Goal: Task Accomplishment & Management: Manage account settings

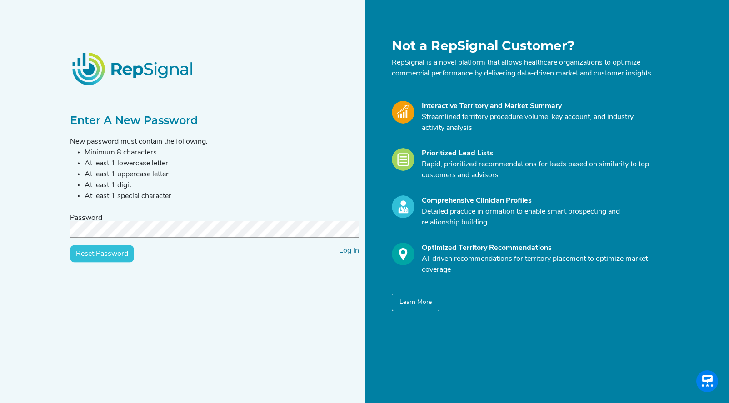
click at [70, 245] on input "Reset Password" at bounding box center [102, 253] width 64 height 17
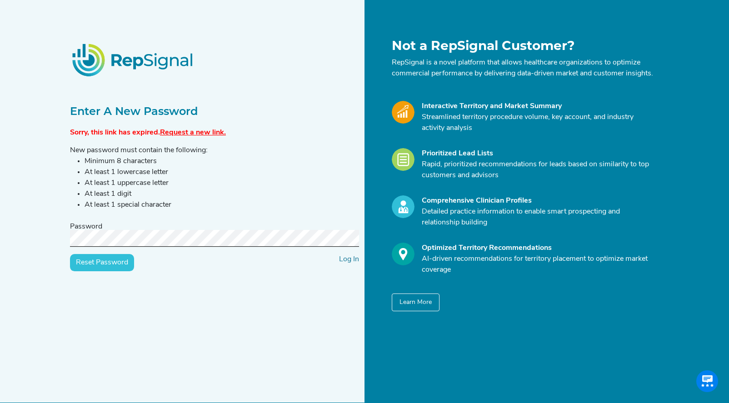
click at [192, 136] on link "Request a new link." at bounding box center [193, 132] width 66 height 7
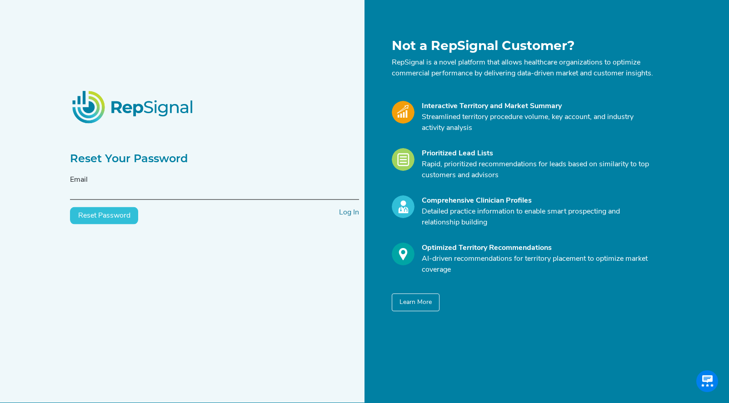
click at [81, 198] on input "text" at bounding box center [214, 191] width 289 height 17
type input "[EMAIL_ADDRESS][PERSON_NAME][DOMAIN_NAME]"
click at [120, 224] on button "Reset Password" at bounding box center [104, 215] width 68 height 17
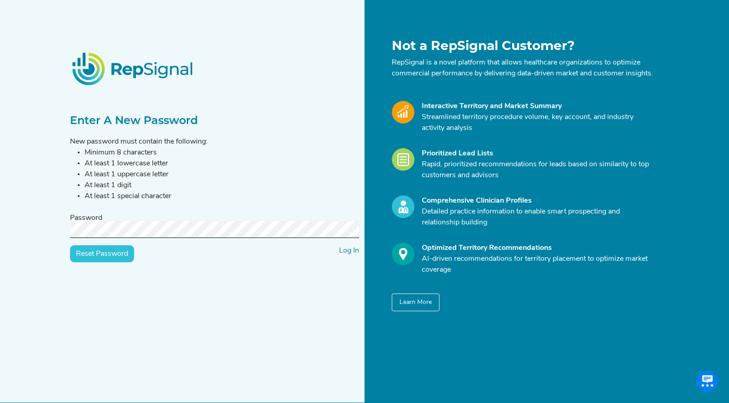
click at [70, 245] on input "Reset Password" at bounding box center [102, 253] width 64 height 17
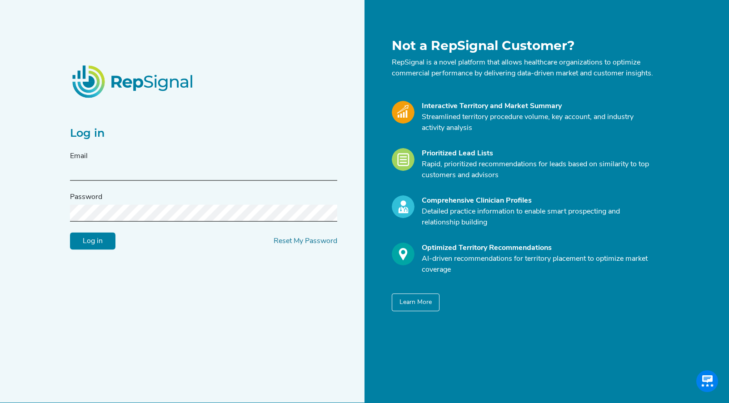
click at [193, 173] on input "text" at bounding box center [203, 172] width 267 height 17
type input "[EMAIL_ADDRESS][PERSON_NAME][DOMAIN_NAME]"
click at [70, 233] on input "Log in" at bounding box center [92, 241] width 45 height 17
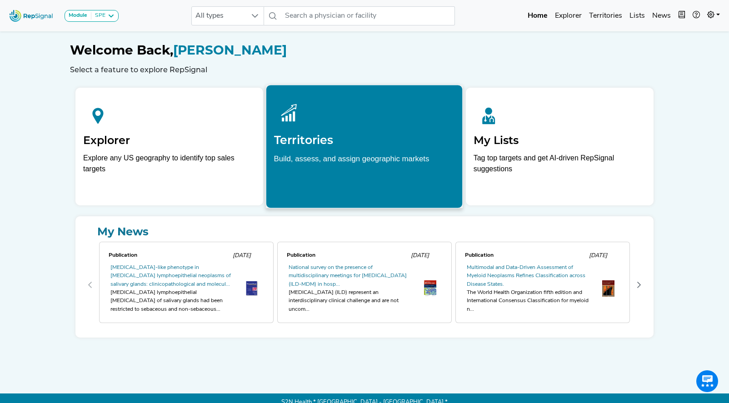
click at [376, 134] on h2 "Territories" at bounding box center [364, 140] width 181 height 14
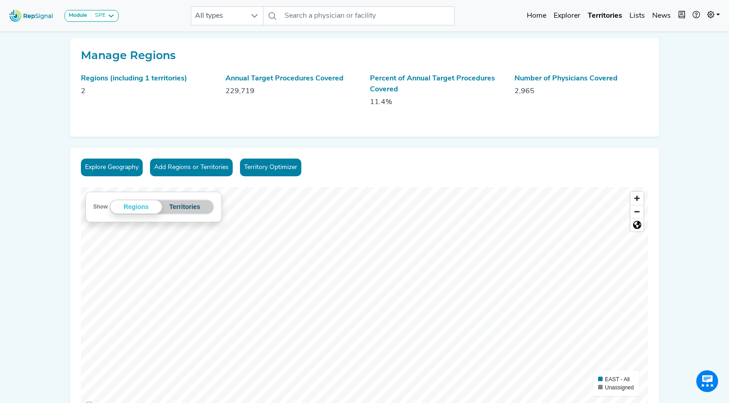
click at [193, 210] on button "Territories" at bounding box center [185, 206] width 46 height 13
click at [226, 16] on span "All types" at bounding box center [218, 16] width 55 height 18
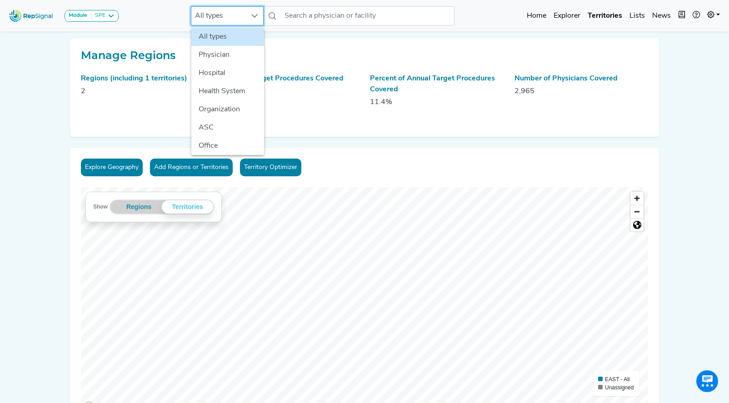
click at [226, 16] on span "All types" at bounding box center [218, 16] width 55 height 18
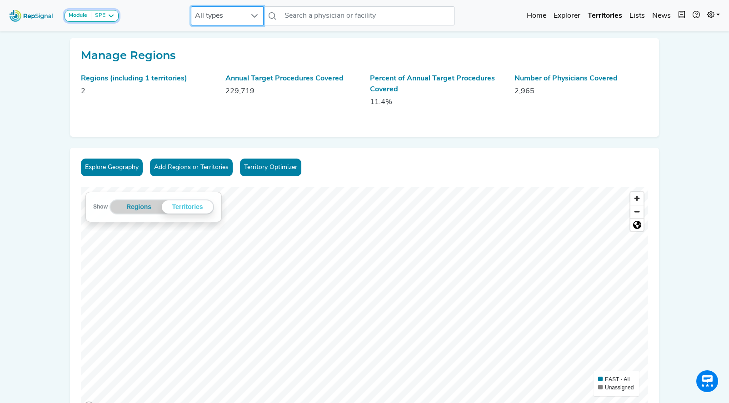
click at [106, 21] on button "Module SPE" at bounding box center [91, 16] width 54 height 12
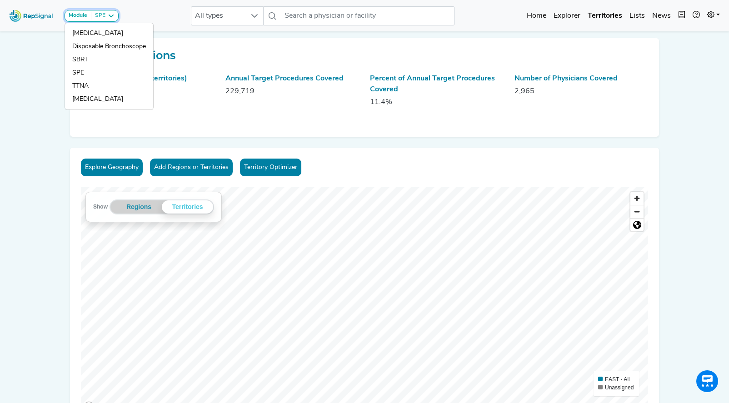
click at [110, 16] on icon at bounding box center [110, 15] width 7 height 7
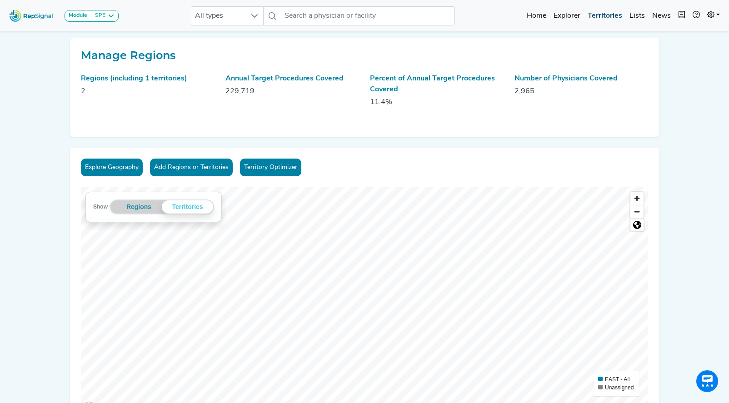
click at [607, 14] on link "Territories" at bounding box center [605, 16] width 42 height 18
click at [566, 14] on link "Explorer" at bounding box center [567, 16] width 34 height 18
